Goal: Transaction & Acquisition: Purchase product/service

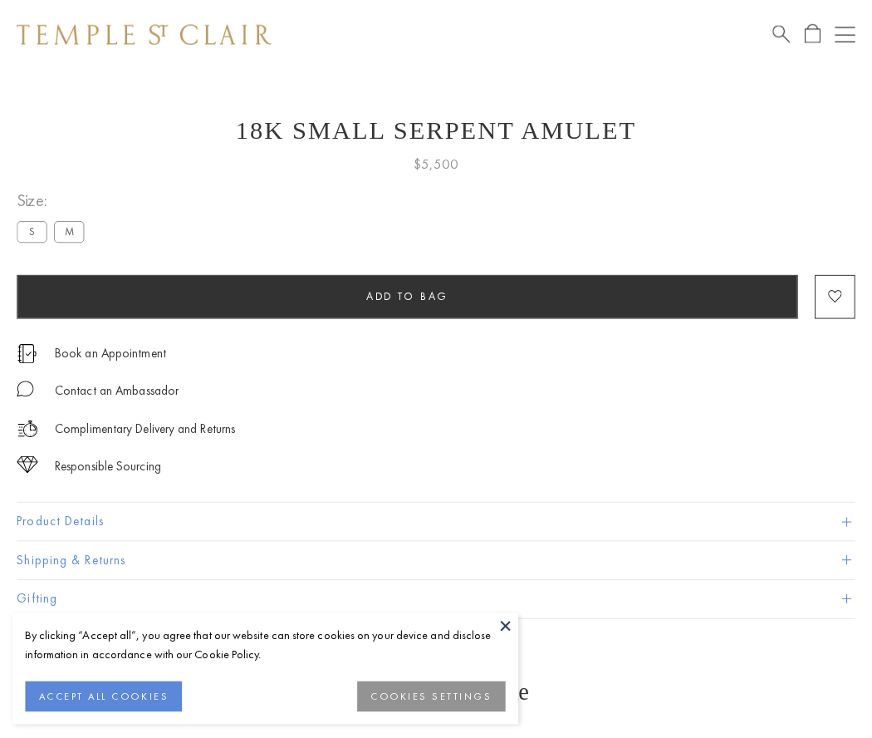
scroll to position [33, 0]
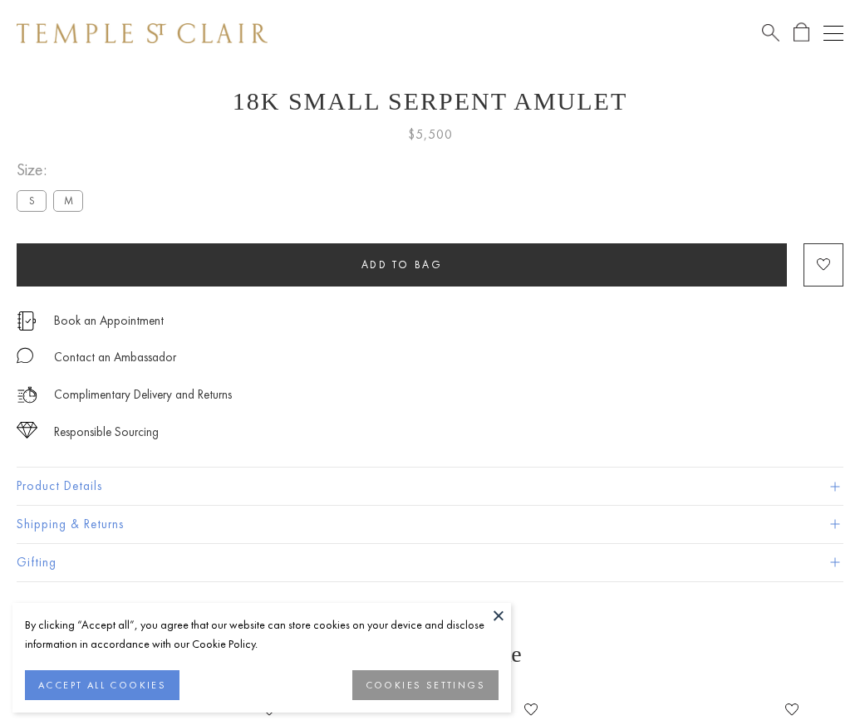
click at [401, 264] on span "Add to bag" at bounding box center [401, 265] width 81 height 14
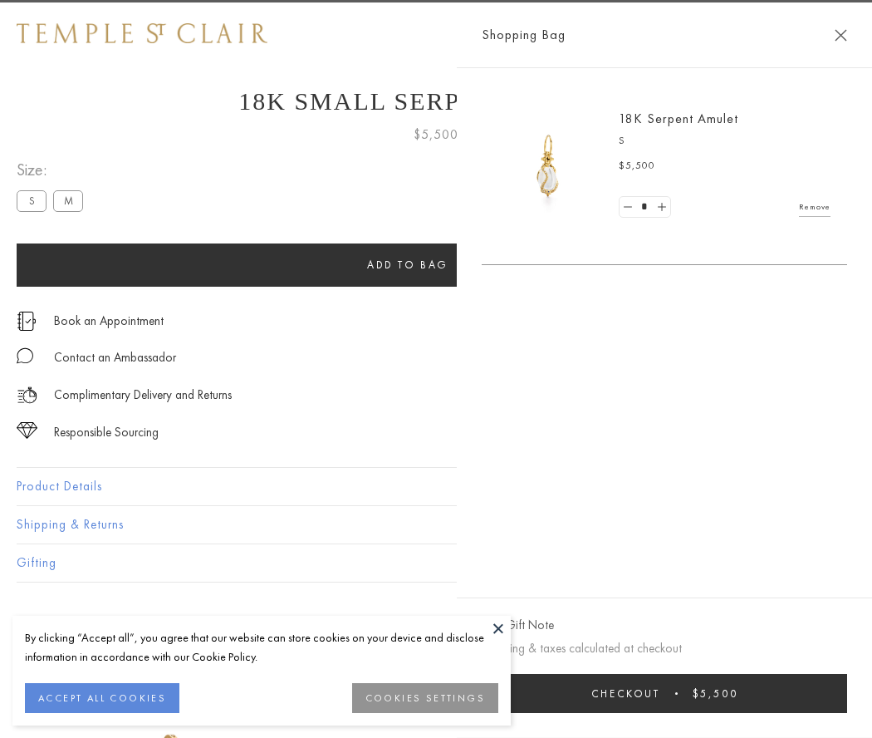
click at [832, 693] on button "Checkout $5,500" at bounding box center [665, 693] width 366 height 39
